Goal: Navigation & Orientation: Find specific page/section

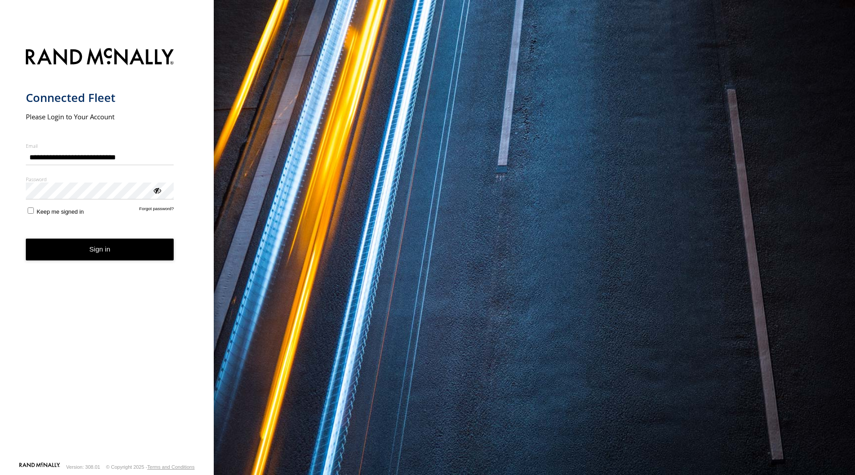
click at [112, 248] on button "Sign in" at bounding box center [100, 250] width 148 height 22
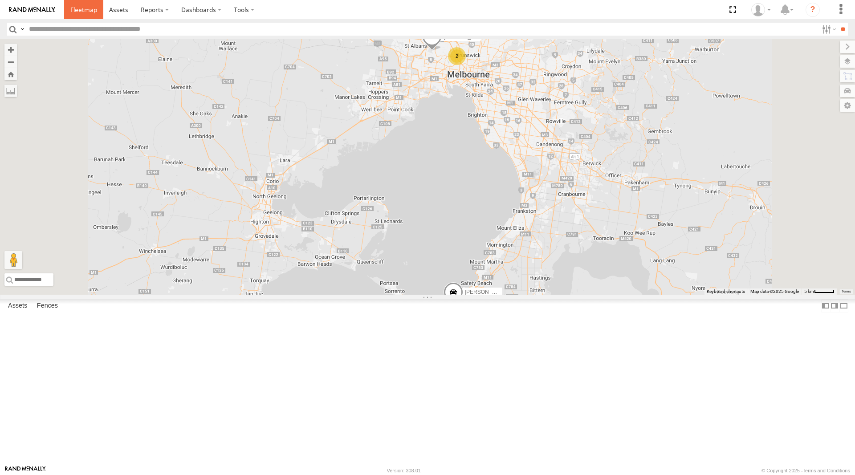
click at [83, 6] on span at bounding box center [83, 9] width 27 height 8
click at [81, 7] on span at bounding box center [83, 9] width 27 height 8
click at [87, 6] on span at bounding box center [83, 9] width 27 height 8
click at [83, 10] on span at bounding box center [83, 9] width 27 height 8
click at [85, 8] on span at bounding box center [83, 9] width 27 height 8
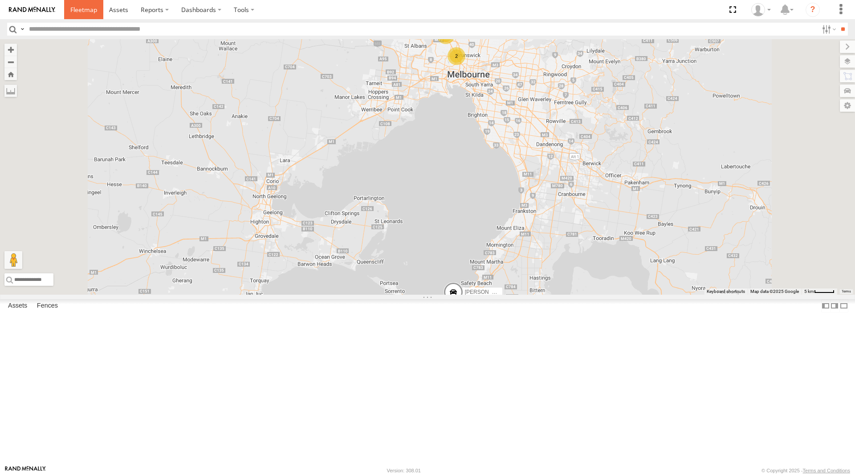
click at [84, 8] on span at bounding box center [83, 9] width 27 height 8
